Goal: Communication & Community: Answer question/provide support

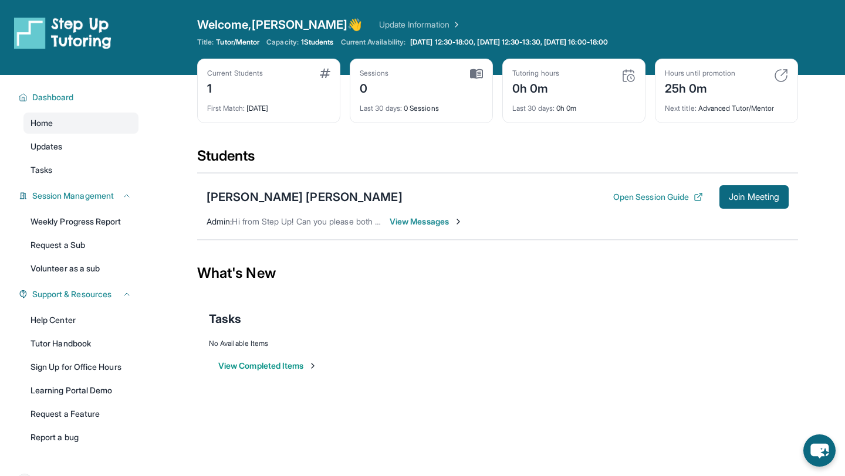
click at [456, 220] on span "View Messages" at bounding box center [426, 222] width 73 height 12
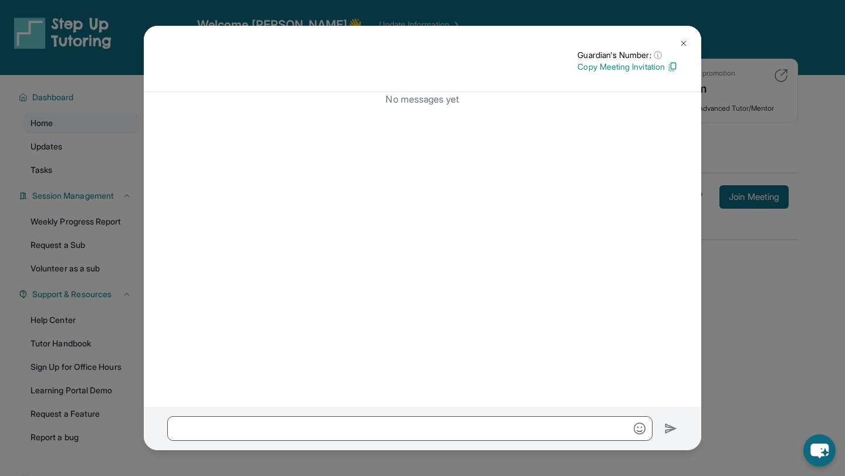
click at [681, 35] on button at bounding box center [683, 43] width 23 height 23
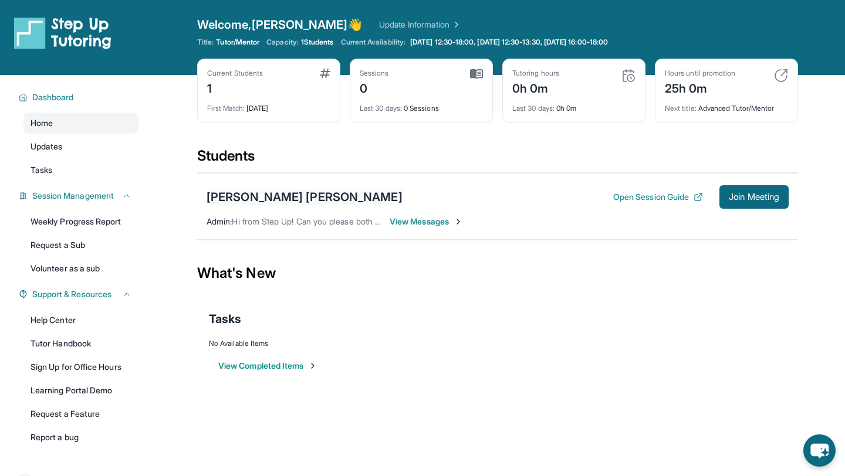
click at [338, 198] on div "[PERSON_NAME] [PERSON_NAME]" at bounding box center [305, 197] width 196 height 16
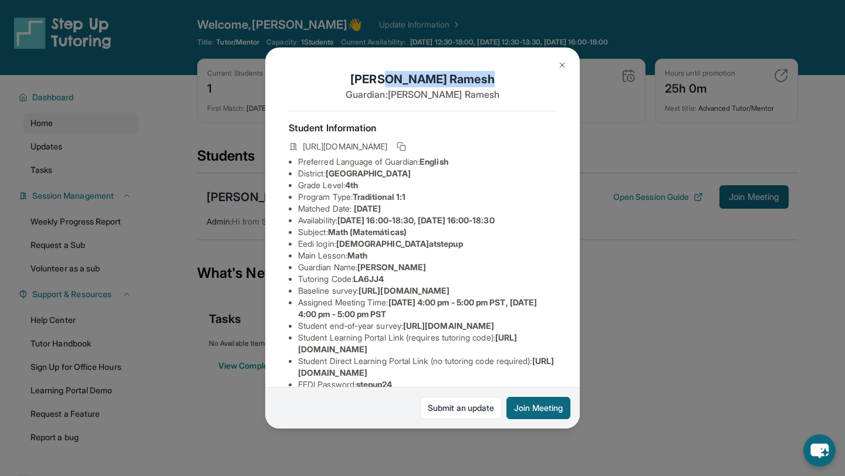
drag, startPoint x: 387, startPoint y: 75, endPoint x: 493, endPoint y: 74, distance: 105.6
click at [493, 74] on h1 "[PERSON_NAME] [PERSON_NAME]" at bounding box center [423, 79] width 268 height 16
copy h1 "[PERSON_NAME]"
click at [434, 406] on link "Submit an update" at bounding box center [461, 408] width 82 height 22
click at [556, 61] on button at bounding box center [561, 64] width 23 height 23
